Goal: Task Accomplishment & Management: Manage account settings

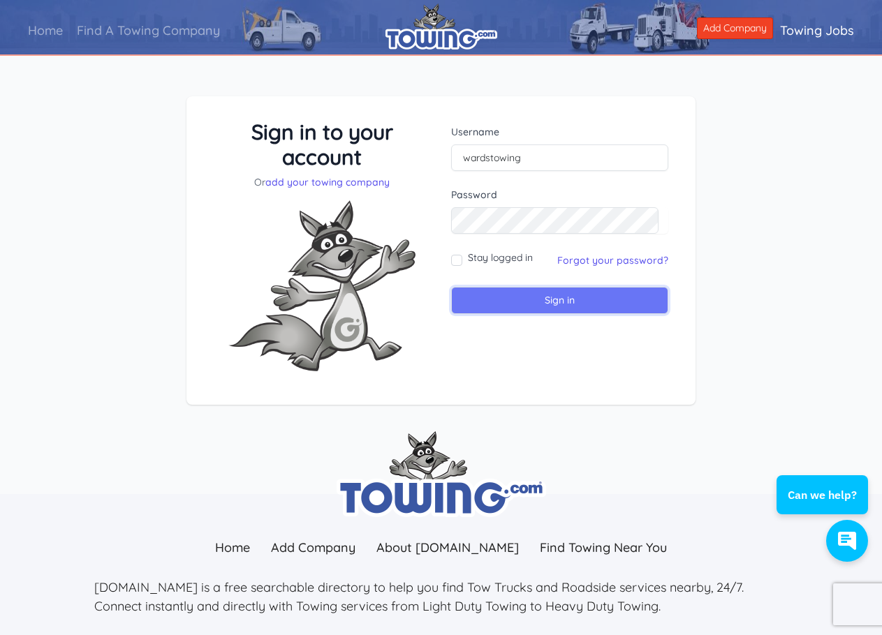
click at [556, 293] on input "Sign in" at bounding box center [559, 300] width 217 height 27
click at [590, 258] on link "Forgot your password?" at bounding box center [612, 260] width 111 height 13
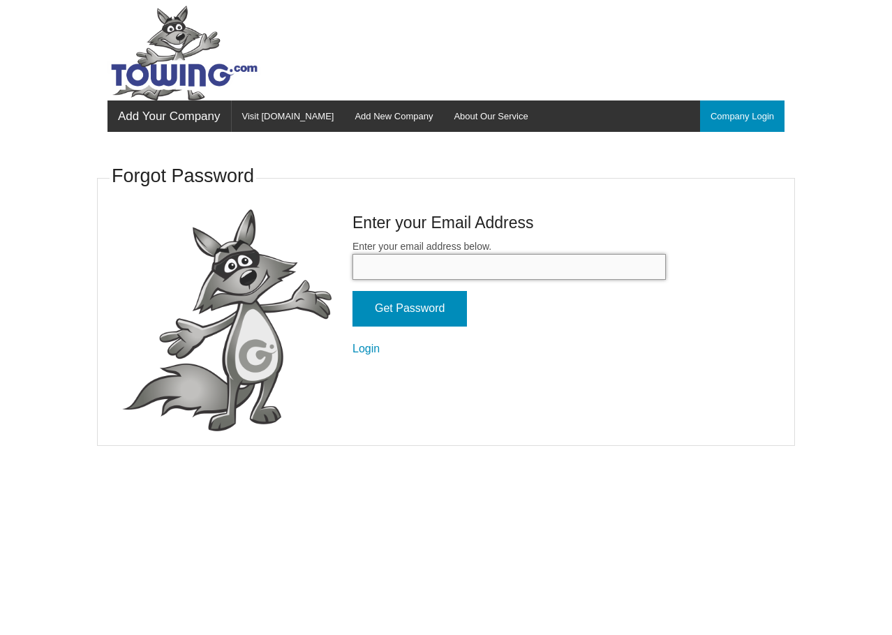
click at [442, 262] on input "Enter your email address below." at bounding box center [508, 267] width 313 height 26
type input "wardstow@gmail.com"
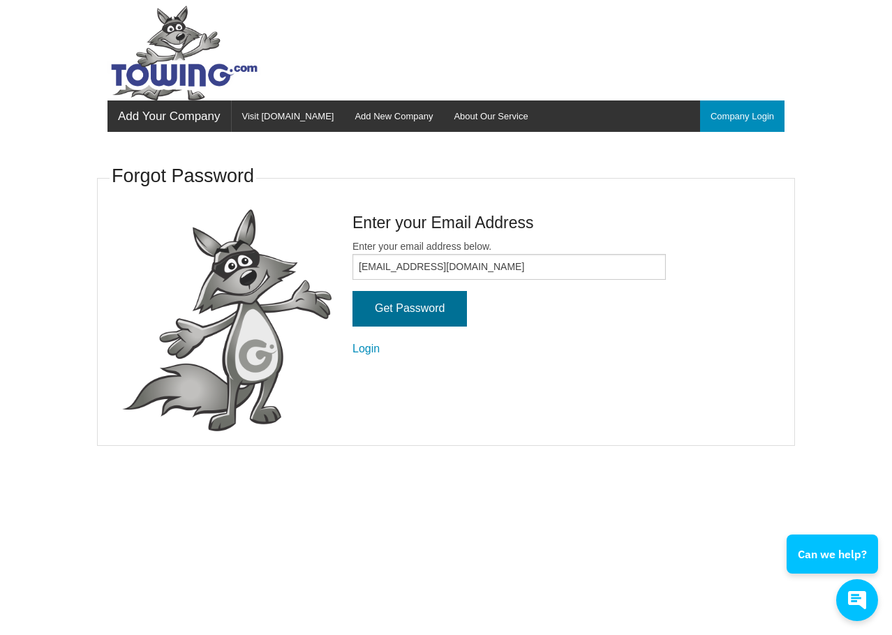
click at [421, 311] on input "Get Password" at bounding box center [409, 309] width 114 height 36
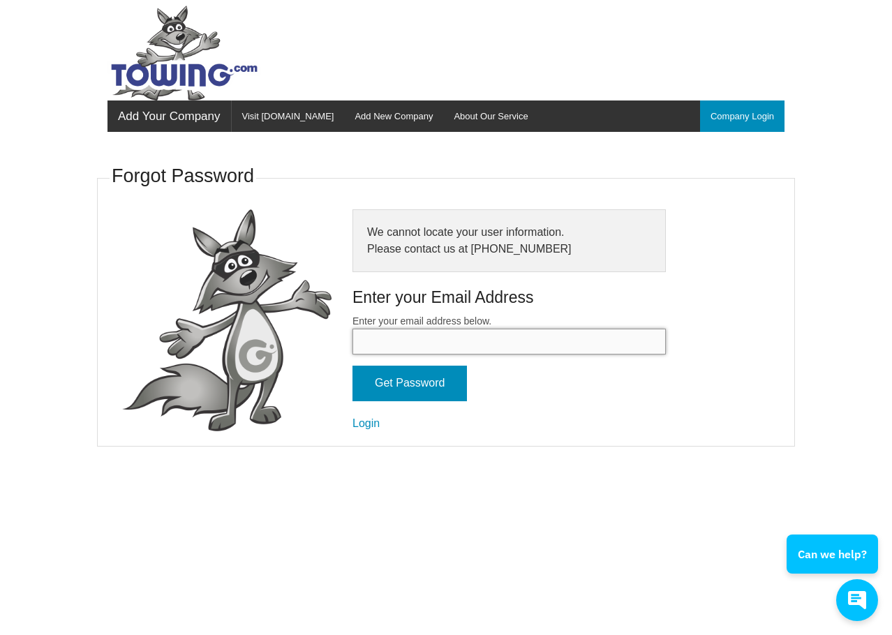
click at [408, 337] on input "Enter your email address below." at bounding box center [508, 342] width 313 height 26
type input "don@wardstowing.com"
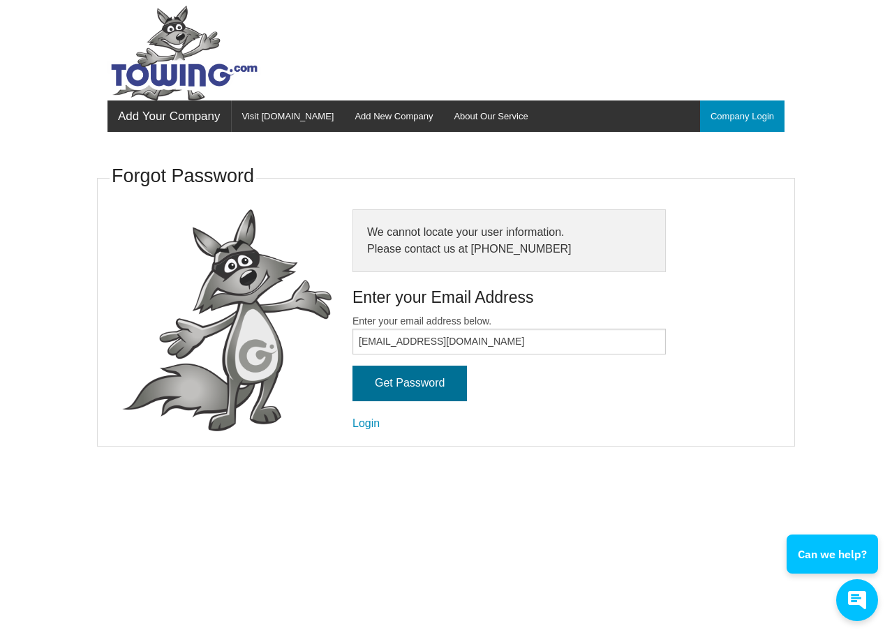
click at [423, 384] on input "Get Password" at bounding box center [409, 384] width 114 height 36
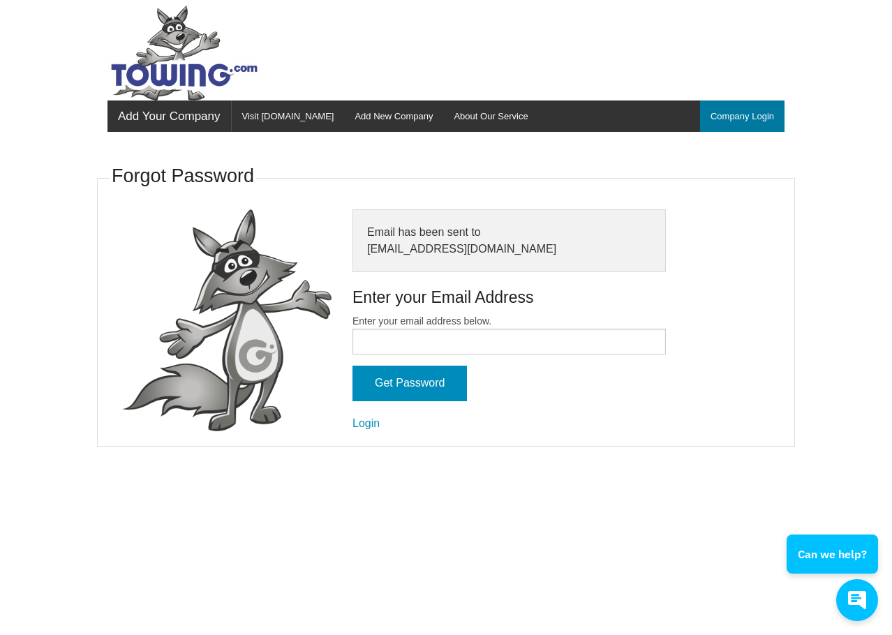
click at [764, 119] on link "Company Login" at bounding box center [742, 116] width 84 height 31
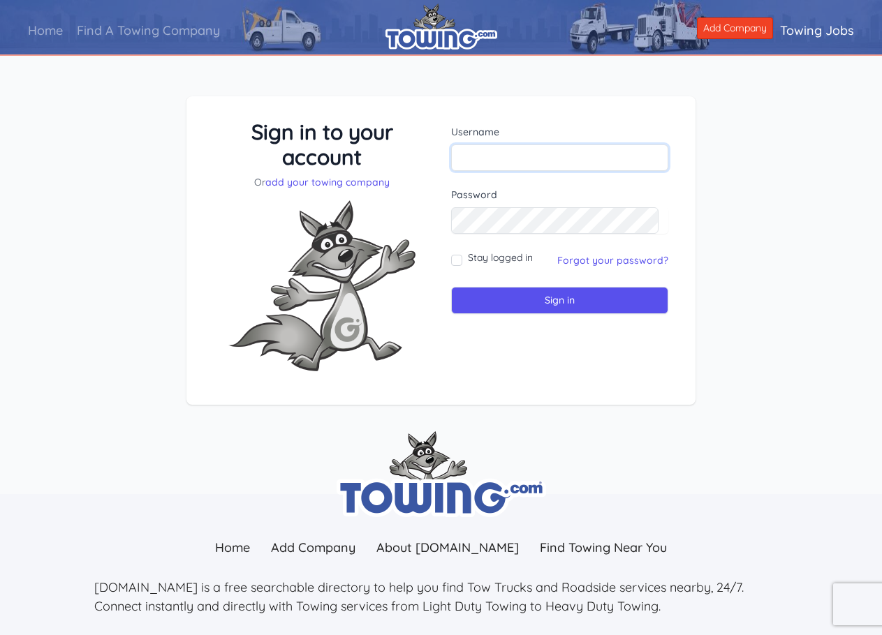
click at [477, 156] on input "text" at bounding box center [559, 157] width 217 height 27
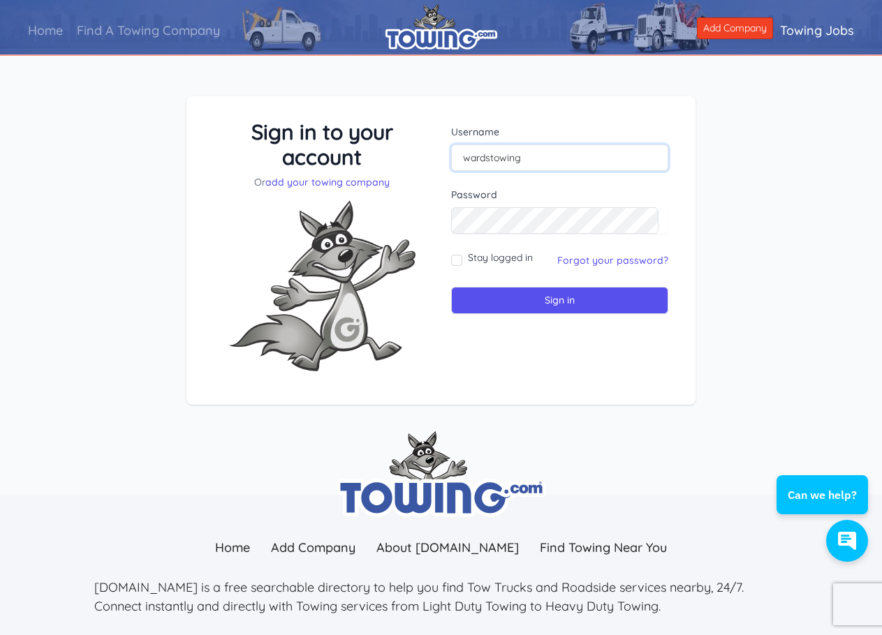
type input "wardstowing"
click at [551, 302] on input "Sign in" at bounding box center [559, 300] width 217 height 27
click at [500, 158] on input "text" at bounding box center [559, 157] width 217 height 27
type input "wardstowing"
click at [460, 256] on input "Stay logged in" at bounding box center [456, 260] width 11 height 11
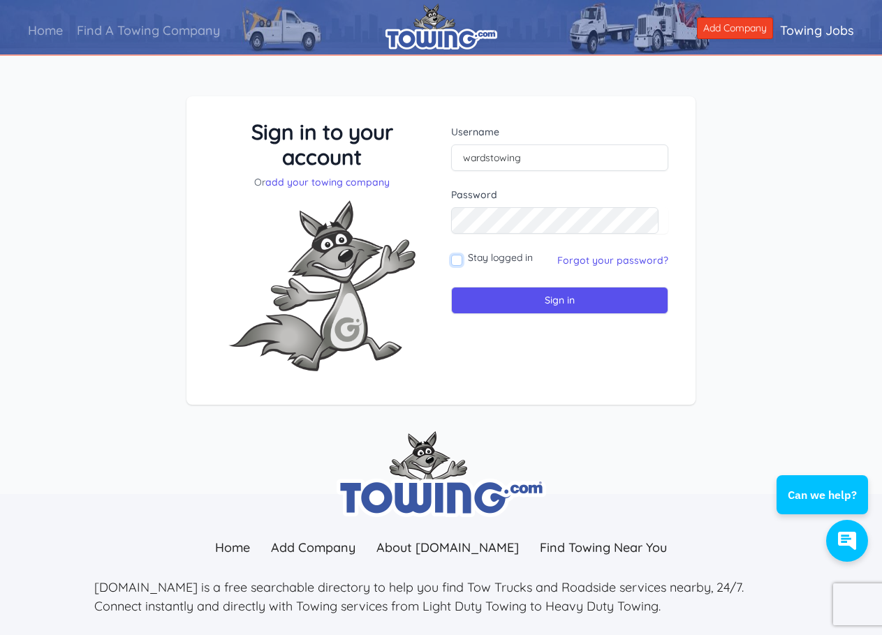
checkbox input "true"
click at [570, 300] on input "Sign in" at bounding box center [559, 300] width 217 height 27
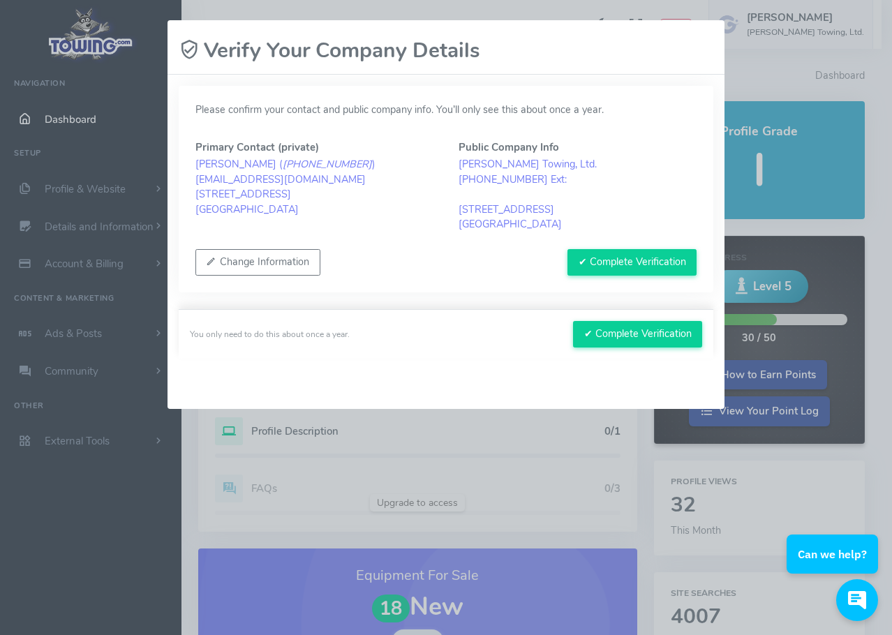
click at [391, 258] on div "Change Information ✔ Complete Verification" at bounding box center [445, 262] width 501 height 27
click at [640, 259] on button "✔ Complete Verification" at bounding box center [631, 262] width 129 height 27
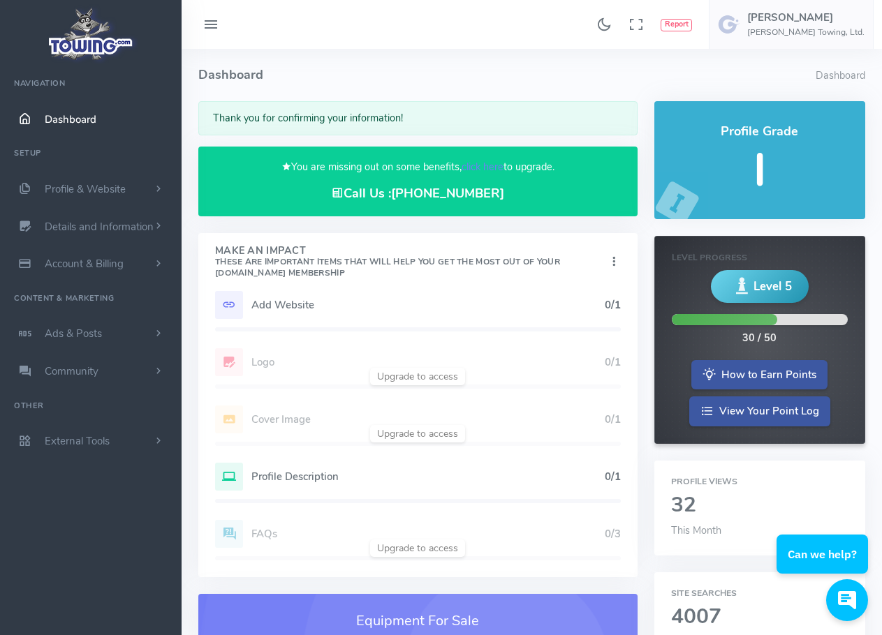
click at [269, 302] on h5 "Add Website" at bounding box center [427, 304] width 353 height 11
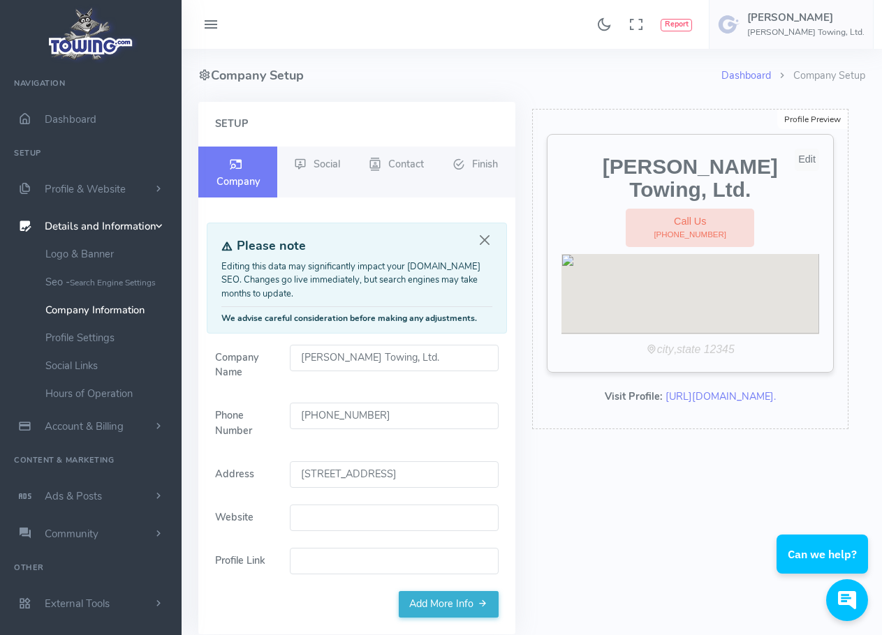
click at [656, 254] on div at bounding box center [690, 294] width 258 height 80
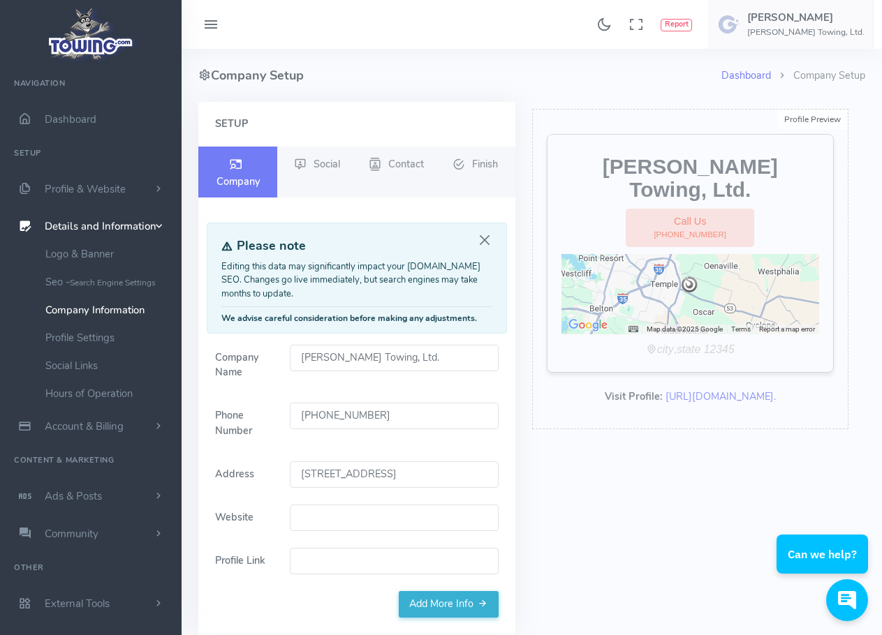
click at [394, 522] on input "Website" at bounding box center [394, 518] width 208 height 27
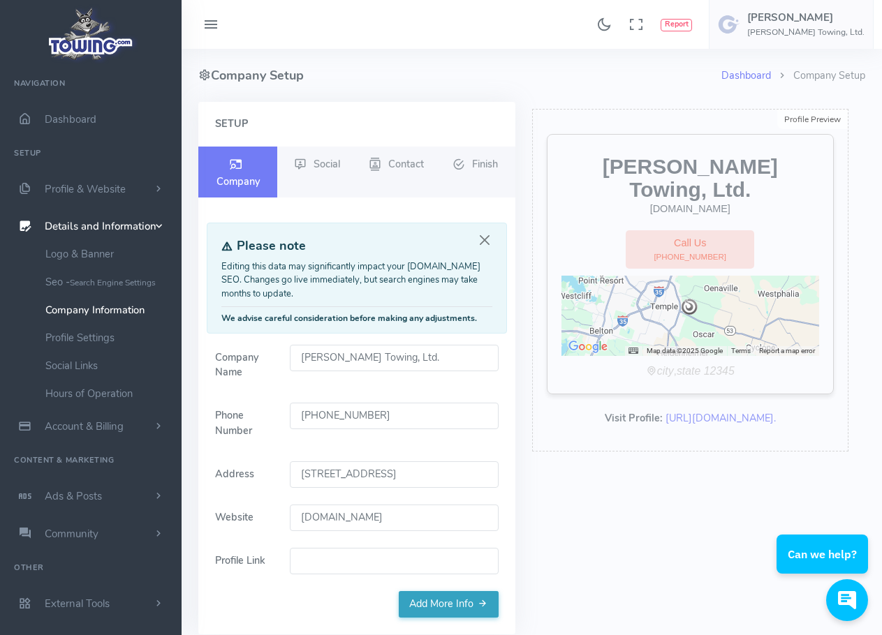
type input "www.wardstowing.com"
click at [433, 600] on link "Add More Info" at bounding box center [449, 604] width 100 height 27
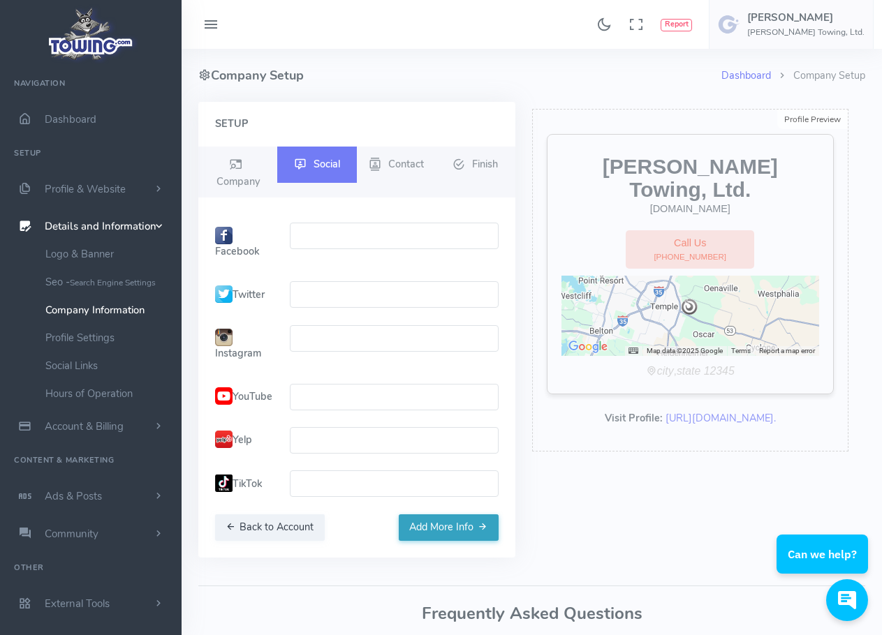
click at [449, 541] on button "Add More Info" at bounding box center [449, 527] width 100 height 27
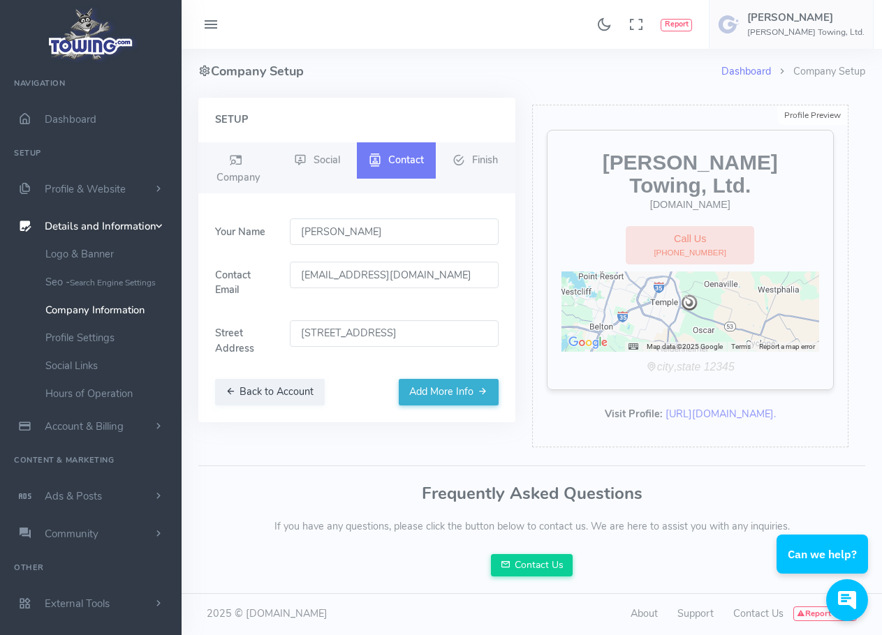
scroll to position [11, 0]
click at [555, 462] on div "Dashboard Company Setup Company Setup Setup Company Social Contact Finish Pleas…" at bounding box center [531, 319] width 683 height 549
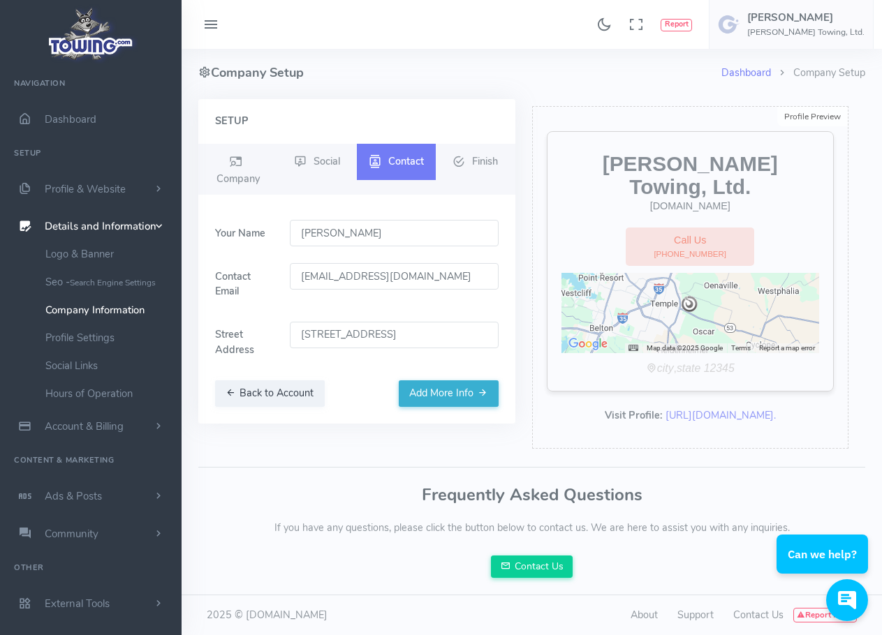
scroll to position [0, 0]
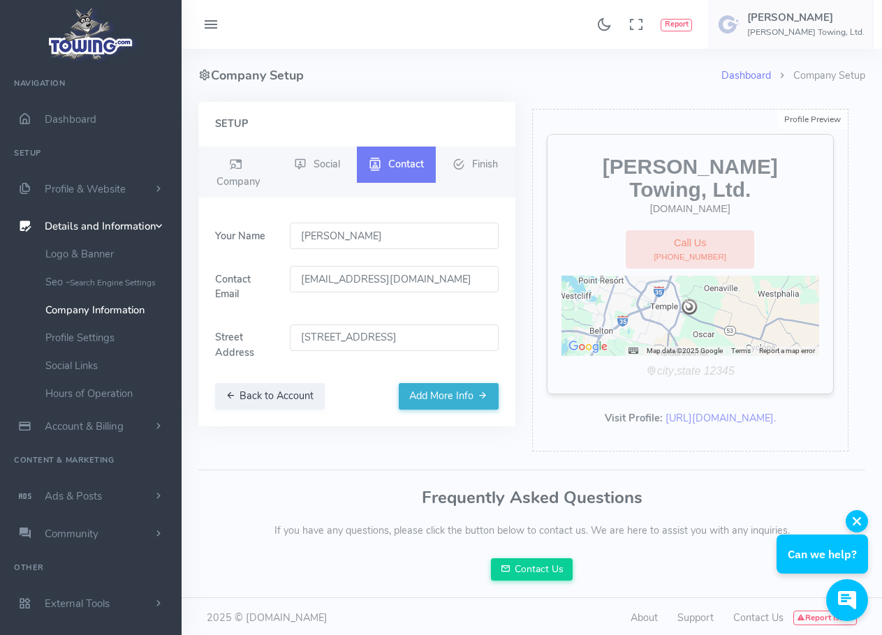
click at [851, 513] on button "button" at bounding box center [856, 521] width 22 height 22
click at [745, 76] on link "Dashboard" at bounding box center [746, 75] width 50 height 14
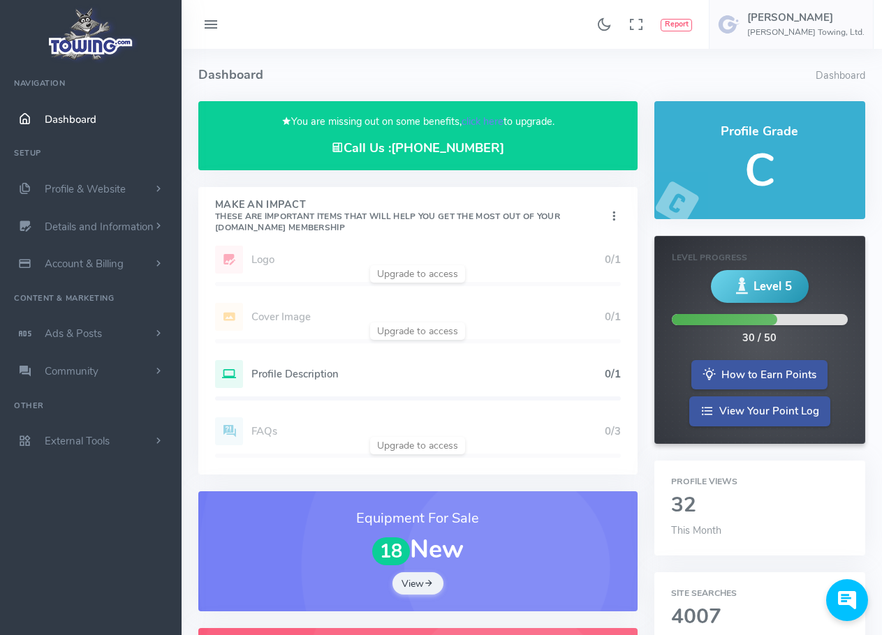
click at [211, 28] on icon at bounding box center [210, 25] width 17 height 22
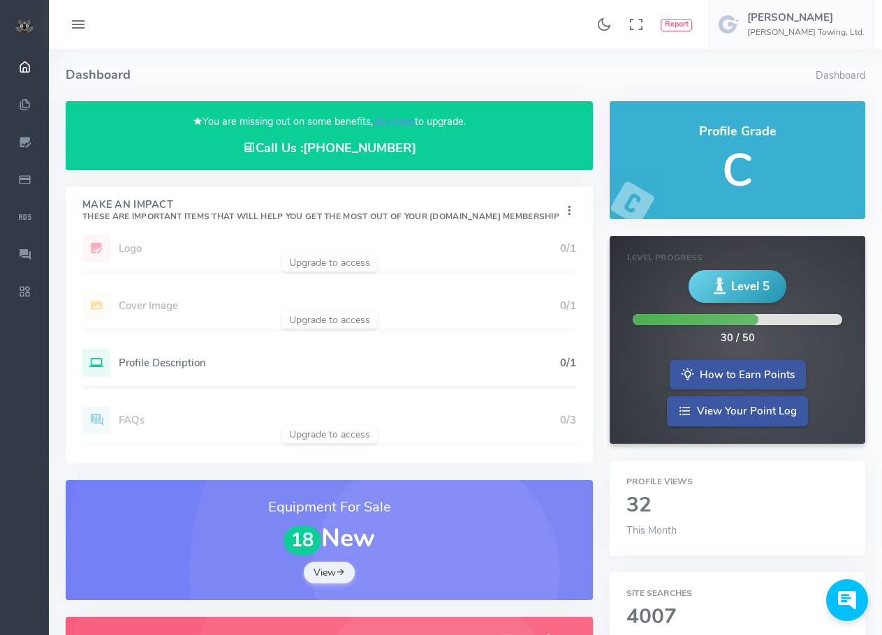
click at [72, 27] on icon at bounding box center [78, 25] width 17 height 22
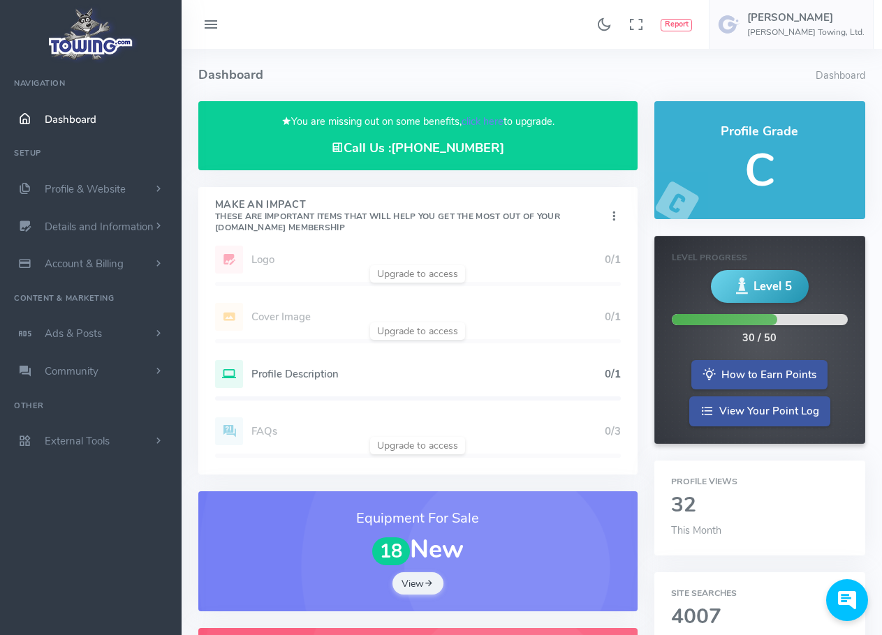
click at [57, 121] on span "Dashboard" at bounding box center [71, 119] width 52 height 14
